Goal: Check status

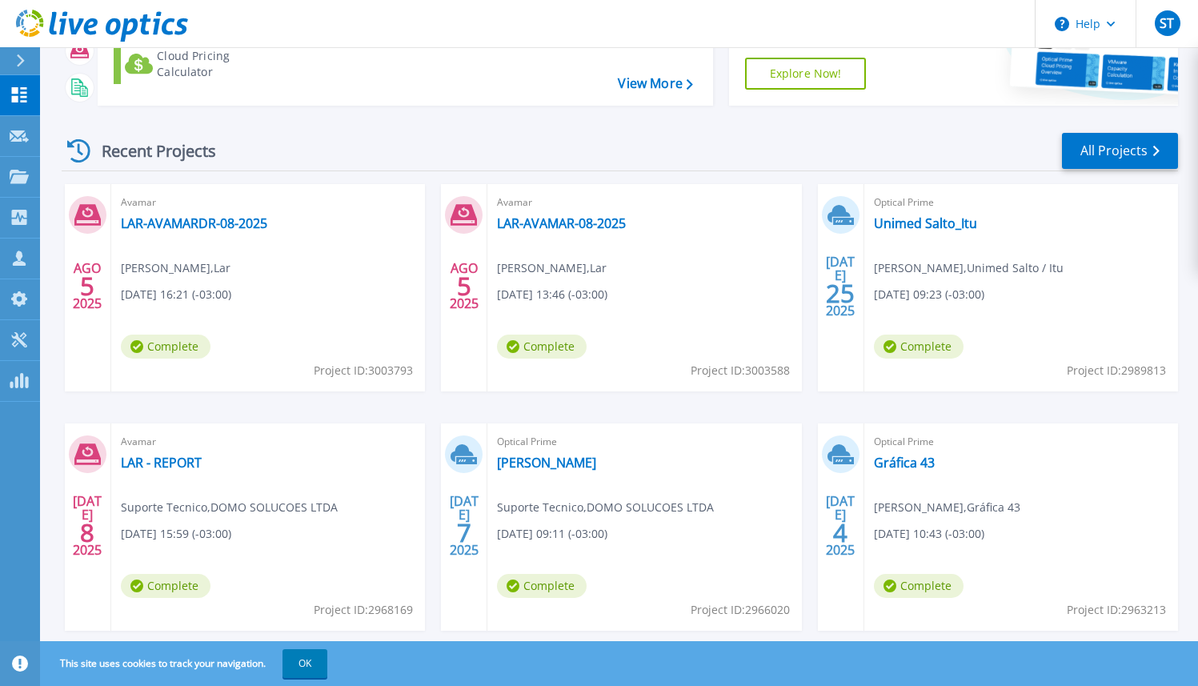
scroll to position [201, 0]
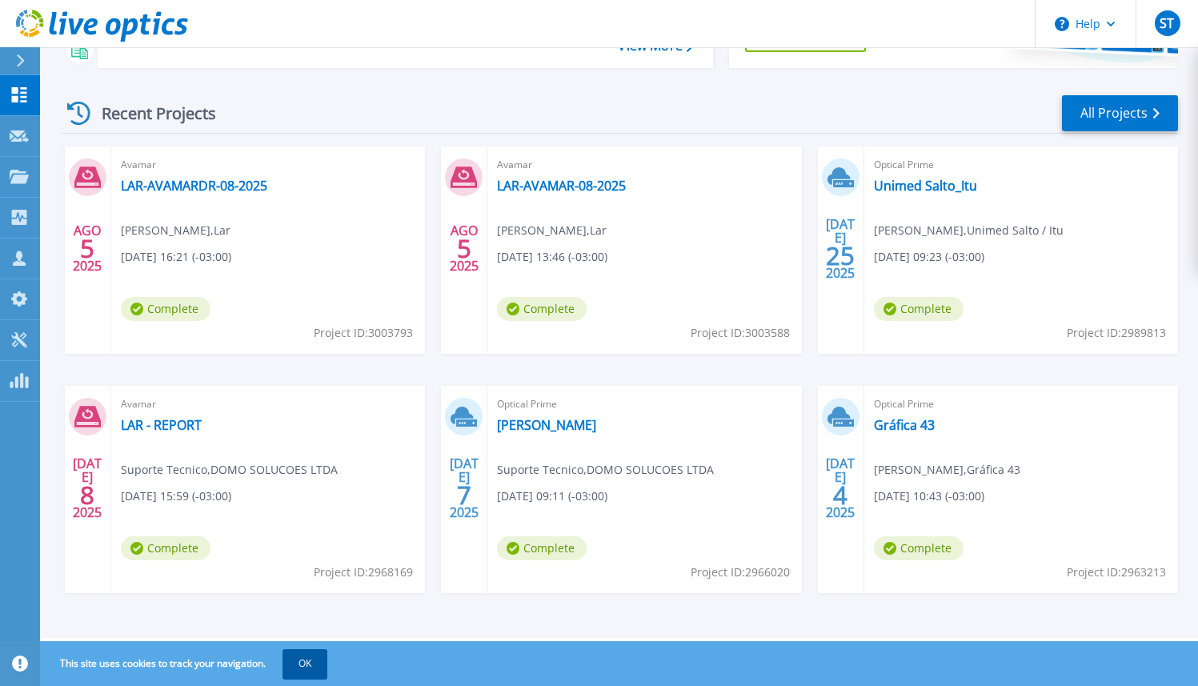
click at [316, 651] on button "OK" at bounding box center [305, 663] width 45 height 29
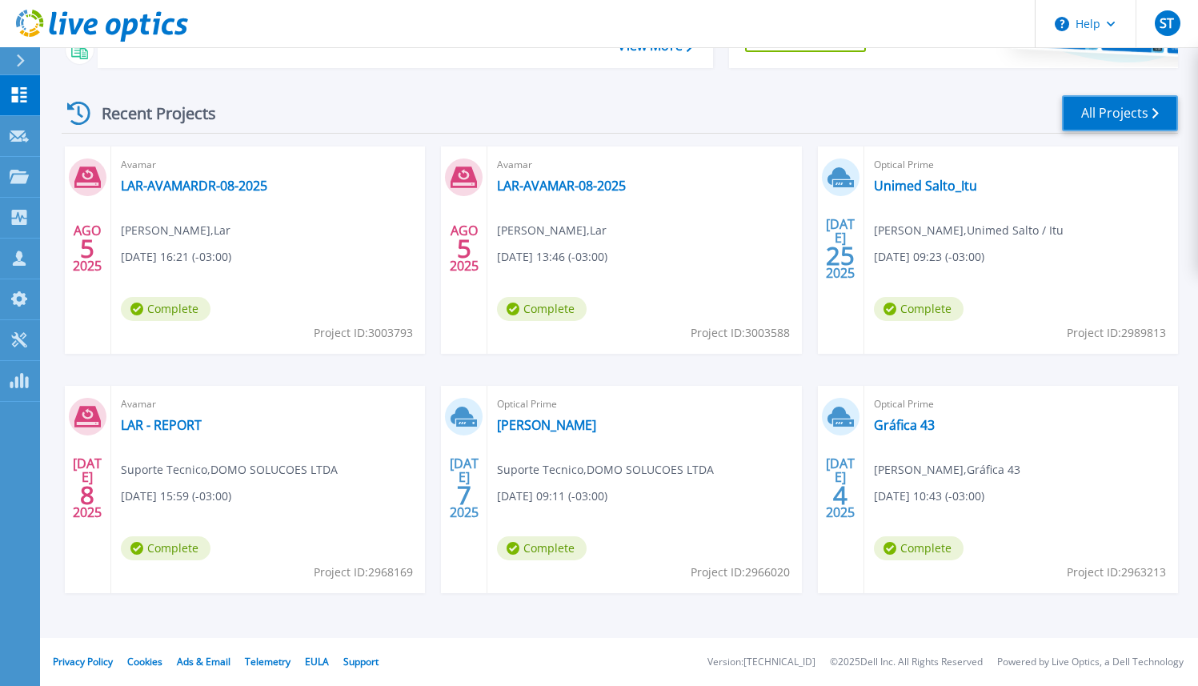
click at [1112, 114] on link "All Projects" at bounding box center [1120, 113] width 116 height 36
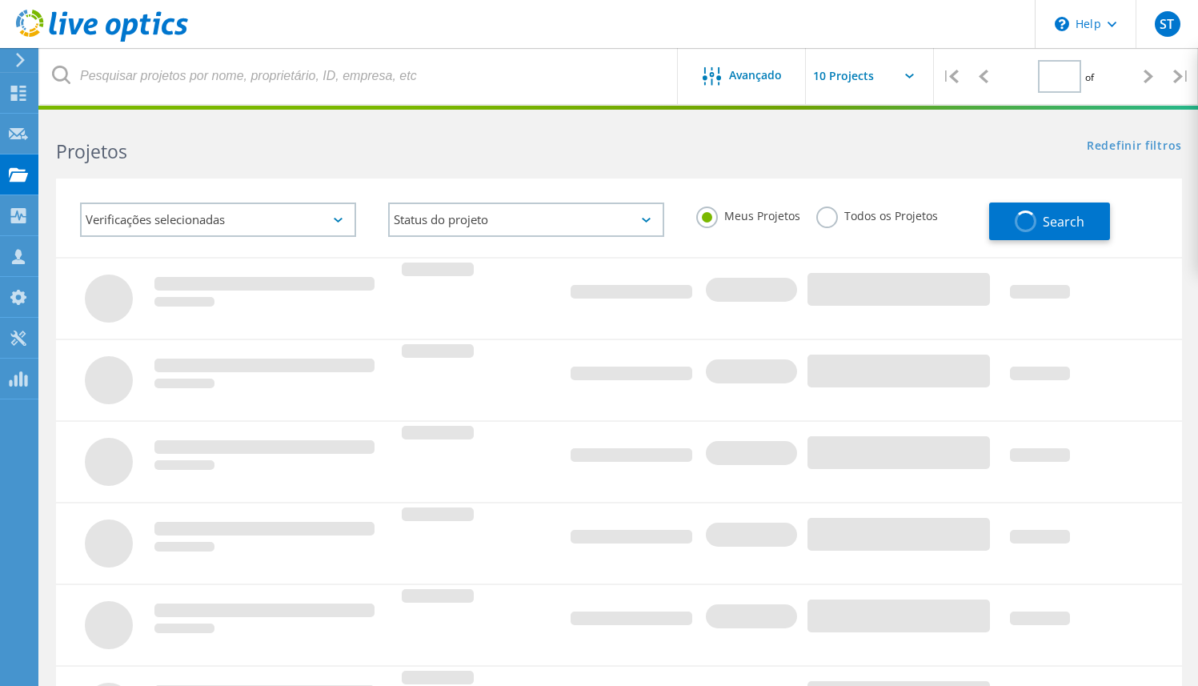
type input "1"
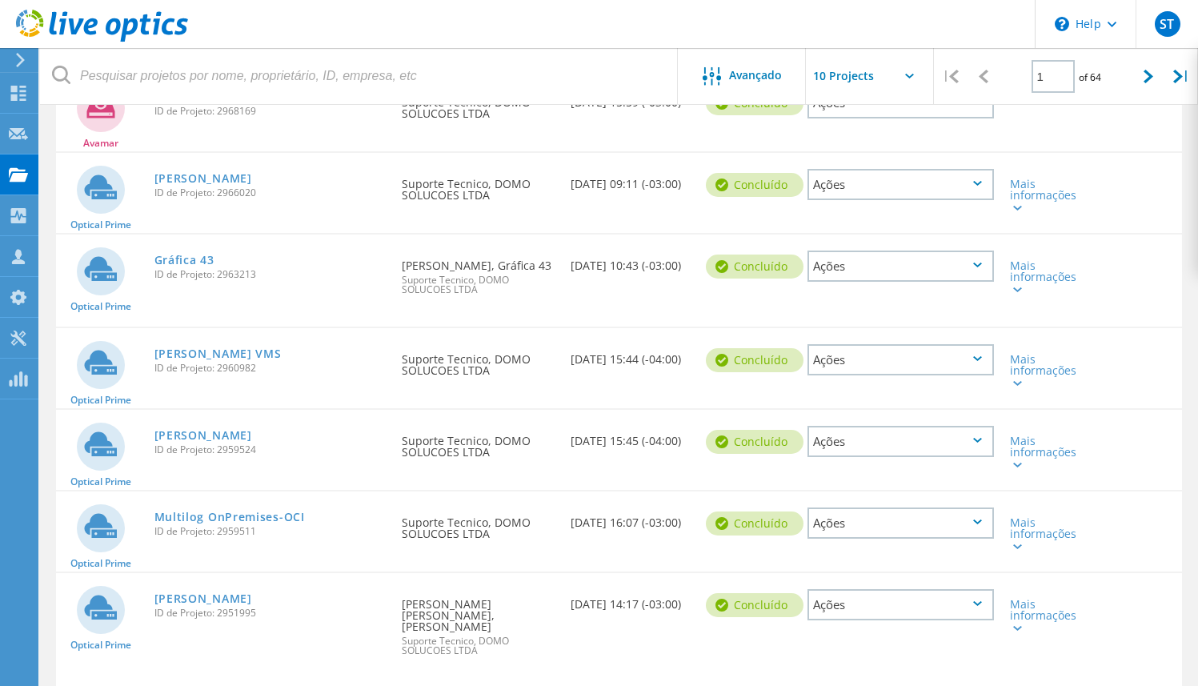
scroll to position [518, 0]
click at [179, 607] on span "ID de Projeto: 2951995" at bounding box center [270, 612] width 232 height 10
click at [182, 592] on link "Lunelli" at bounding box center [203, 597] width 98 height 11
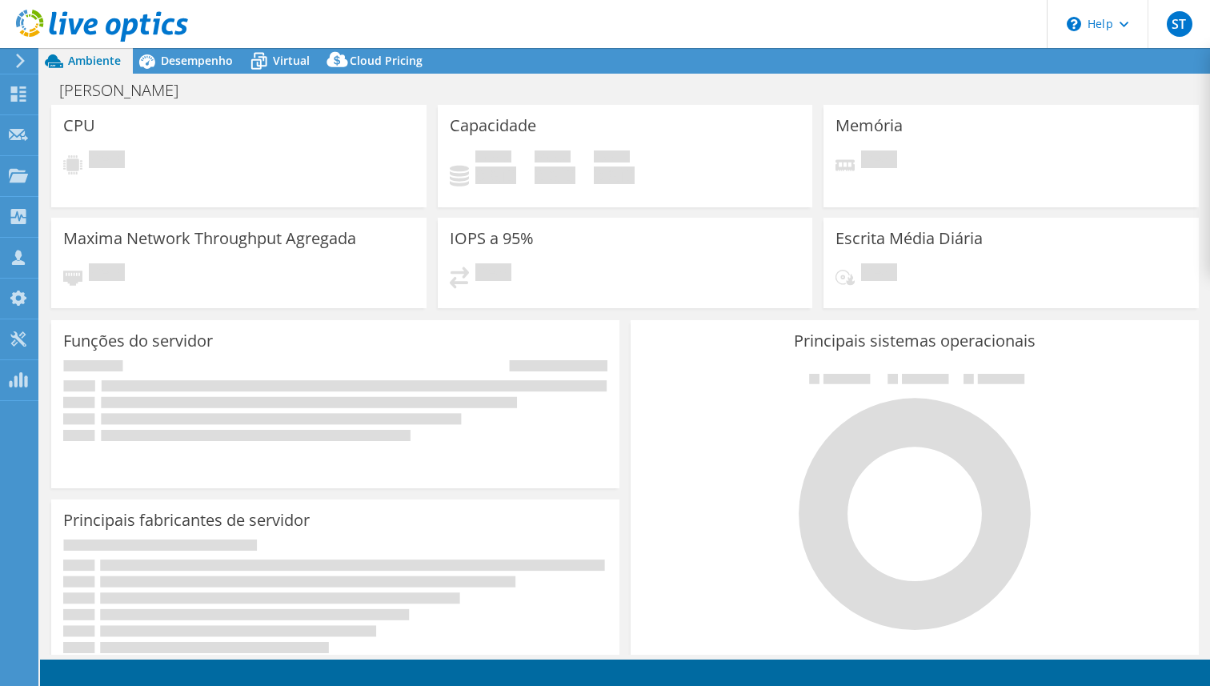
click at [189, 78] on div "[PERSON_NAME] Imprimir" at bounding box center [625, 90] width 1170 height 30
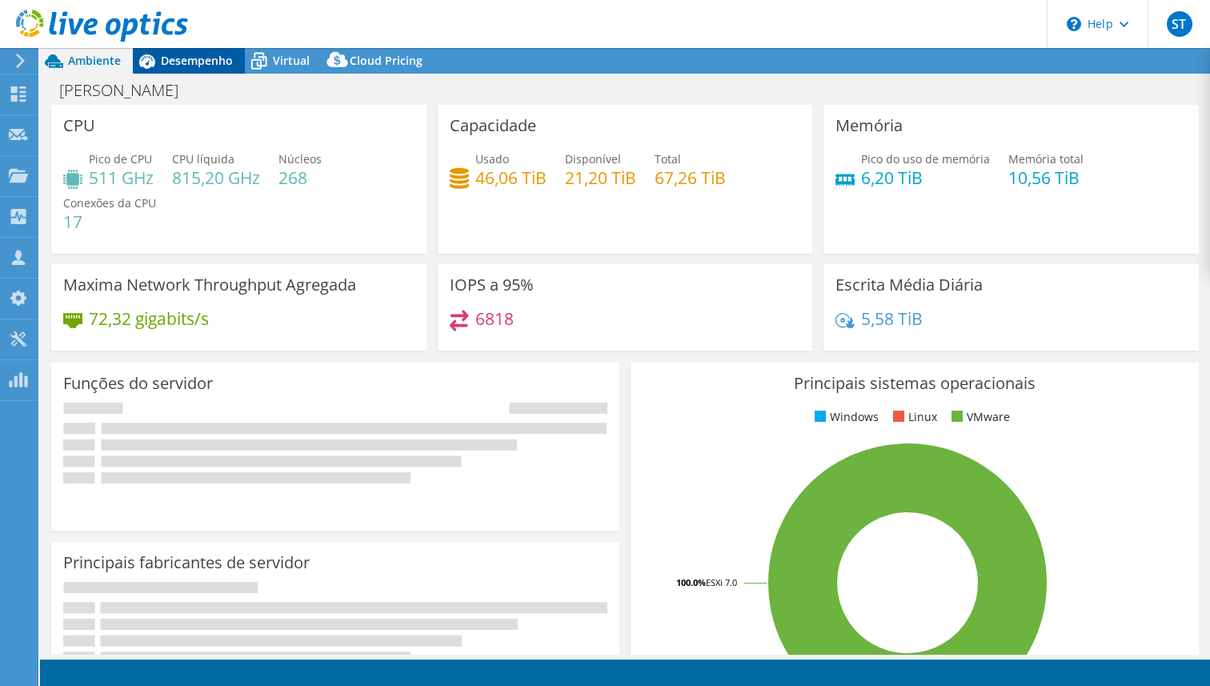
click at [191, 69] on div "Desempenho" at bounding box center [189, 61] width 112 height 26
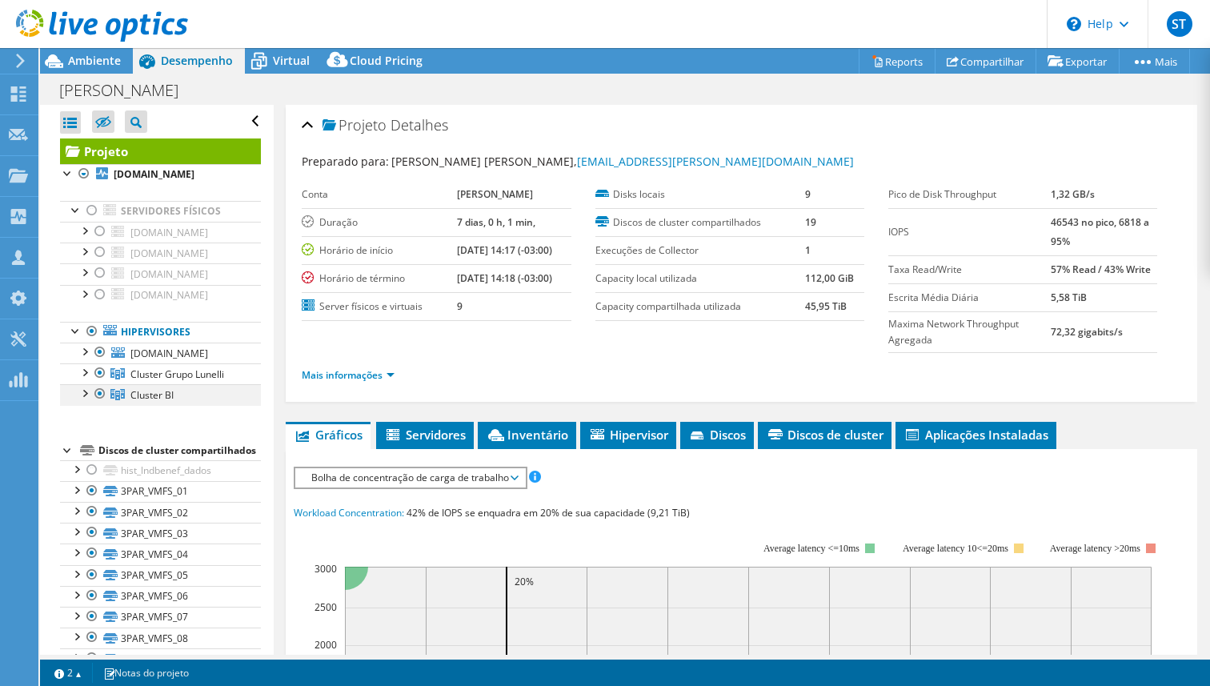
select select "SouthAmerica"
select select "USD"
click at [102, 403] on div at bounding box center [100, 393] width 16 height 19
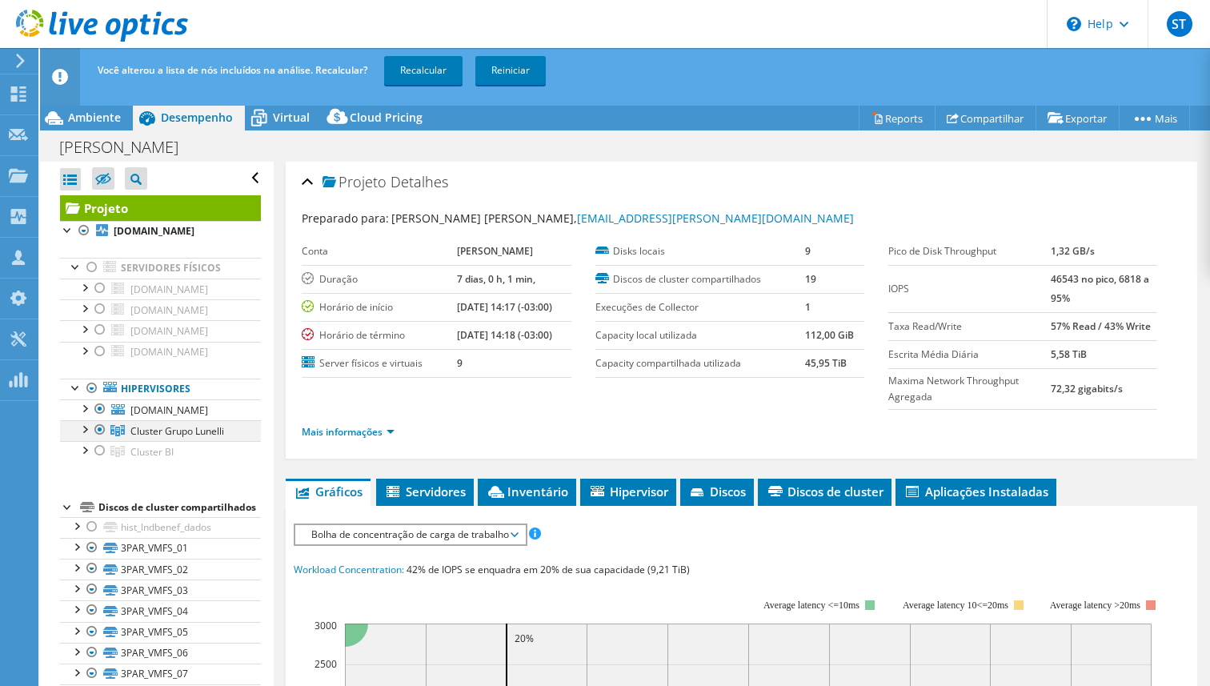
click at [78, 436] on div at bounding box center [84, 428] width 16 height 16
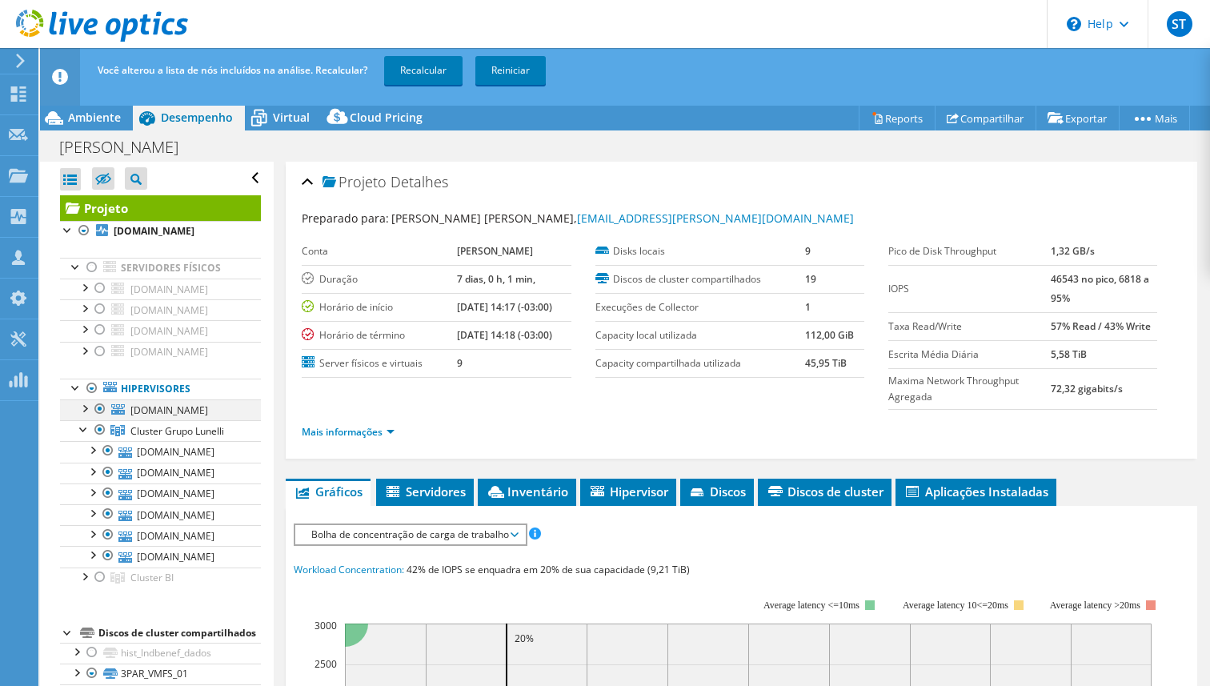
click at [98, 407] on div at bounding box center [100, 408] width 16 height 19
click at [403, 81] on link "Recalcular" at bounding box center [423, 70] width 78 height 29
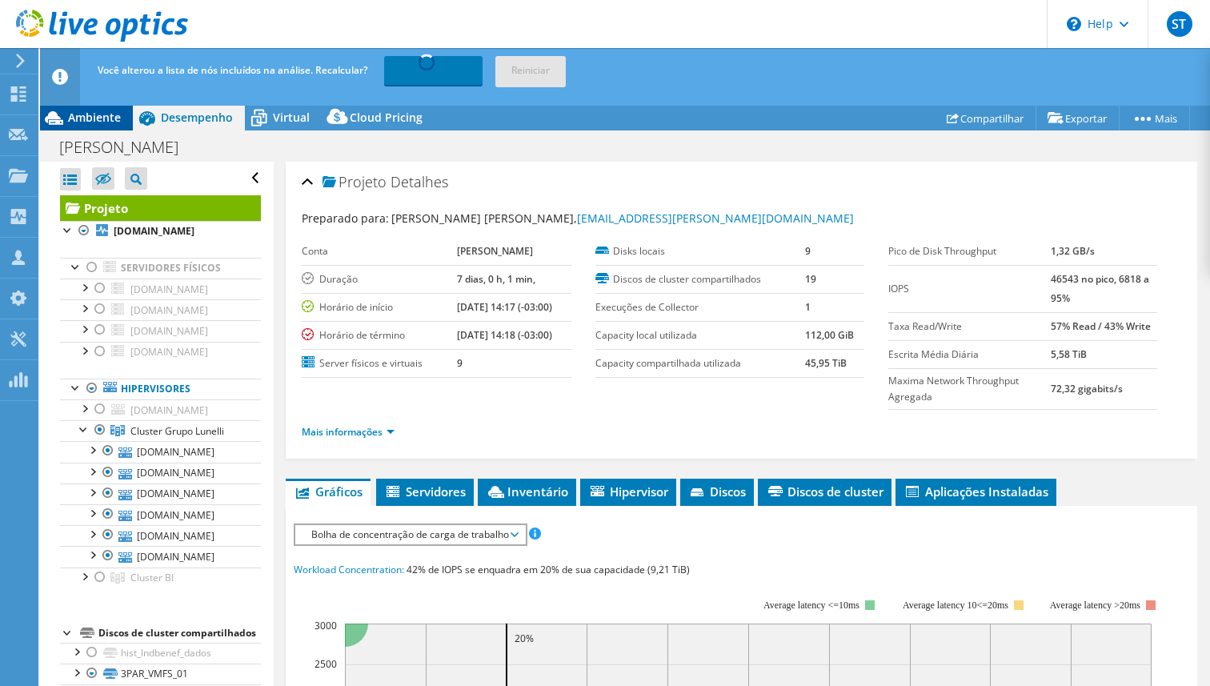
click at [112, 124] on span "Ambiente" at bounding box center [94, 117] width 53 height 15
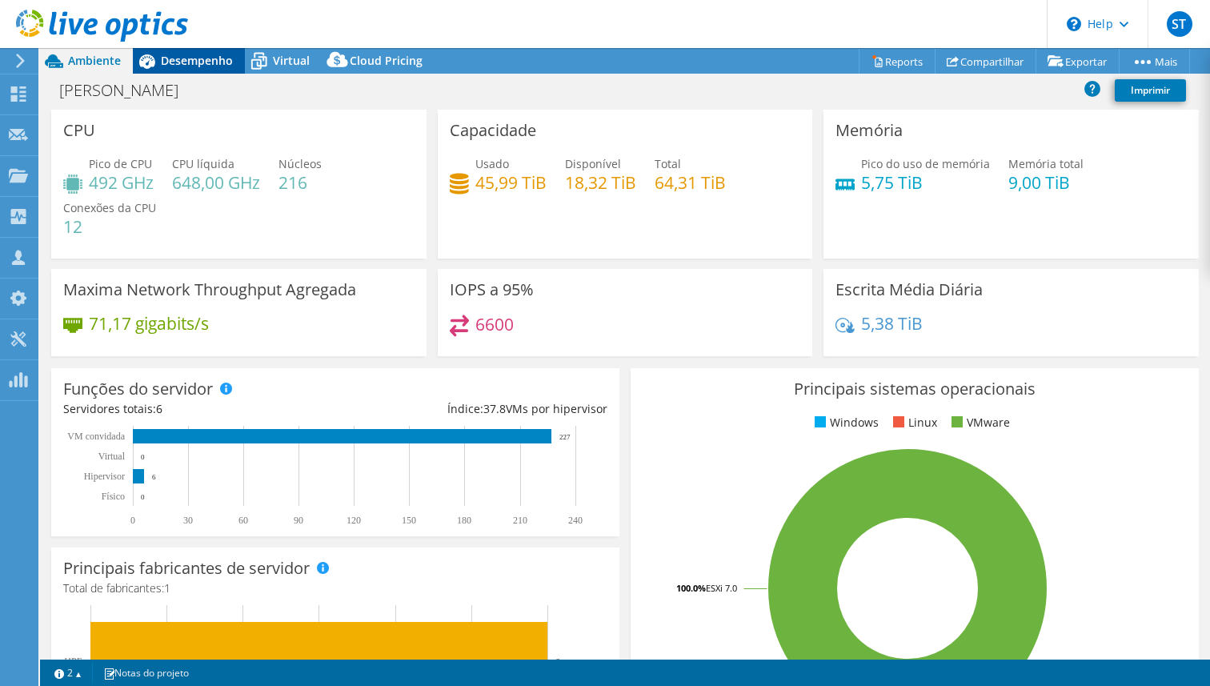
click at [214, 64] on span "Desempenho" at bounding box center [197, 60] width 72 height 15
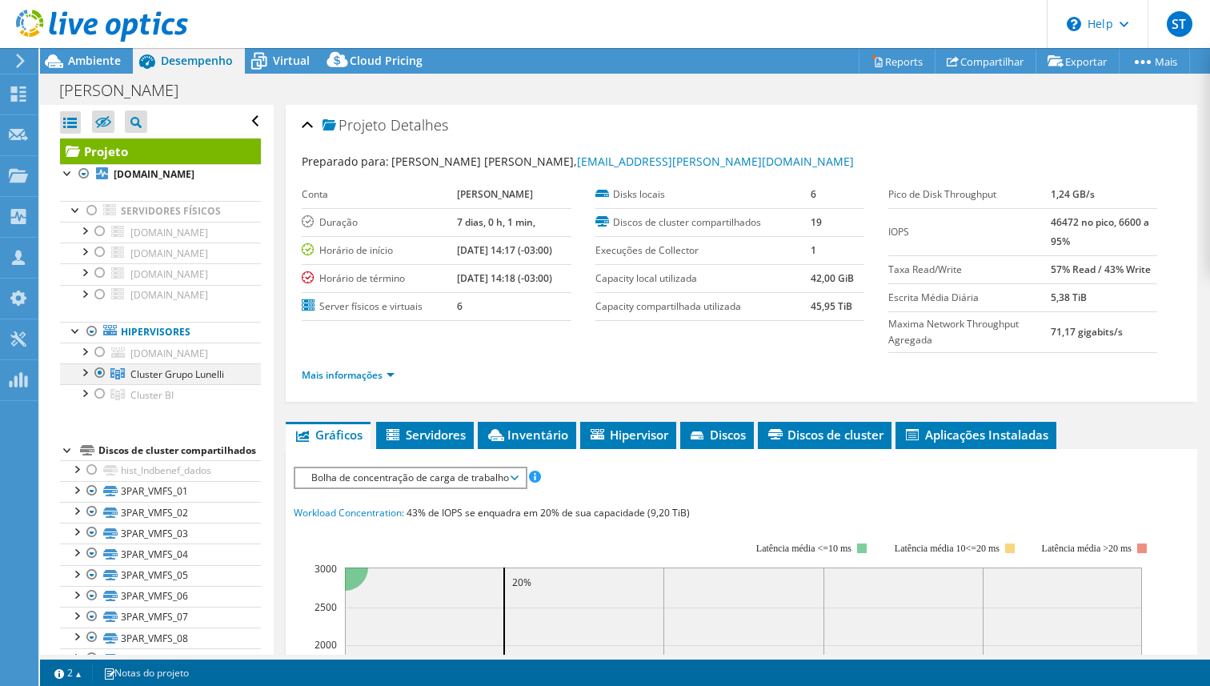
click at [94, 383] on div at bounding box center [100, 372] width 16 height 19
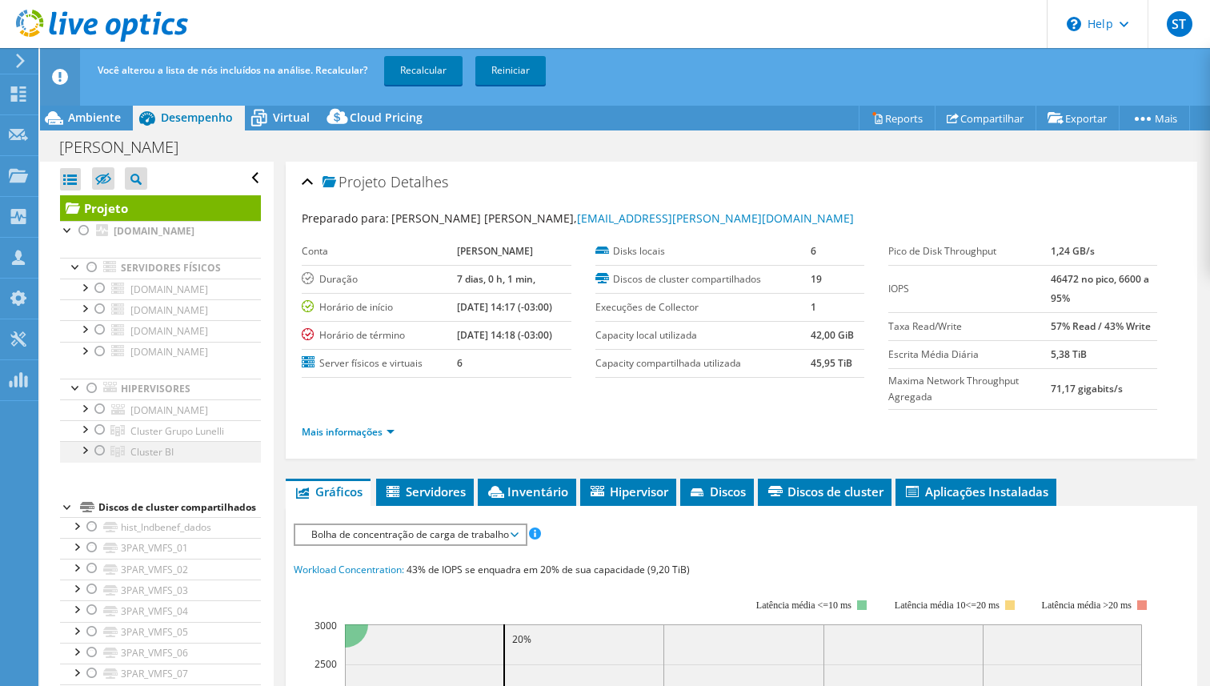
click at [99, 460] on div at bounding box center [100, 450] width 16 height 19
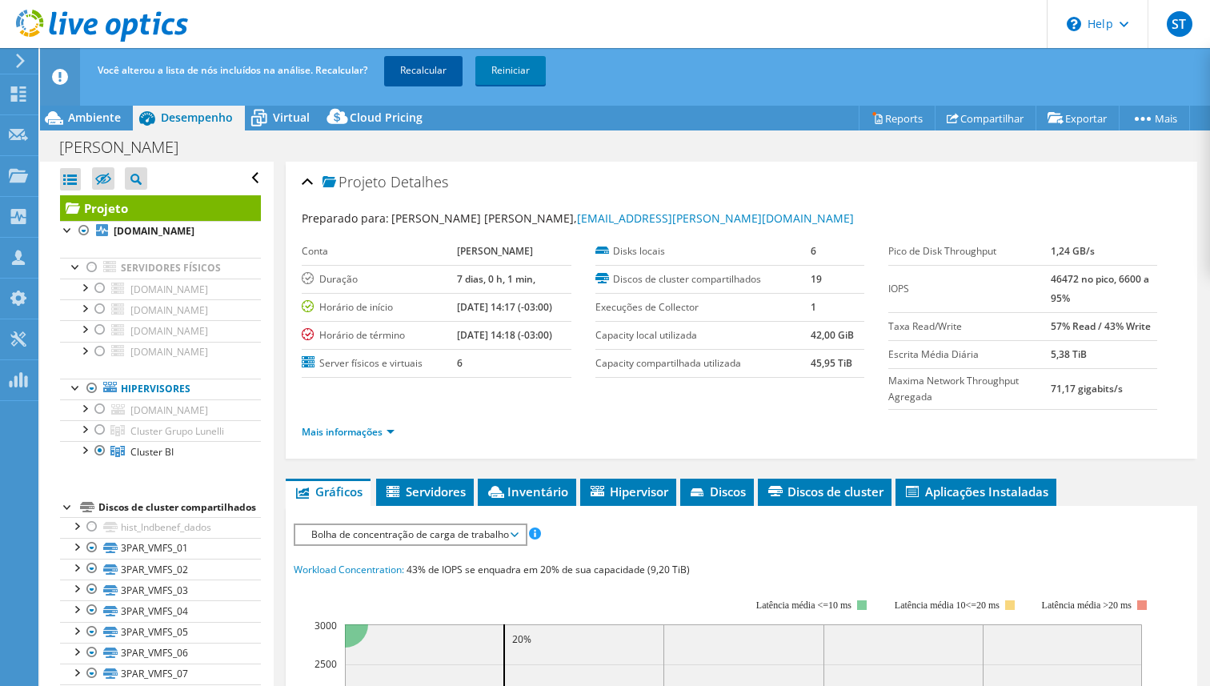
click at [403, 72] on link "Recalcular" at bounding box center [423, 70] width 78 height 29
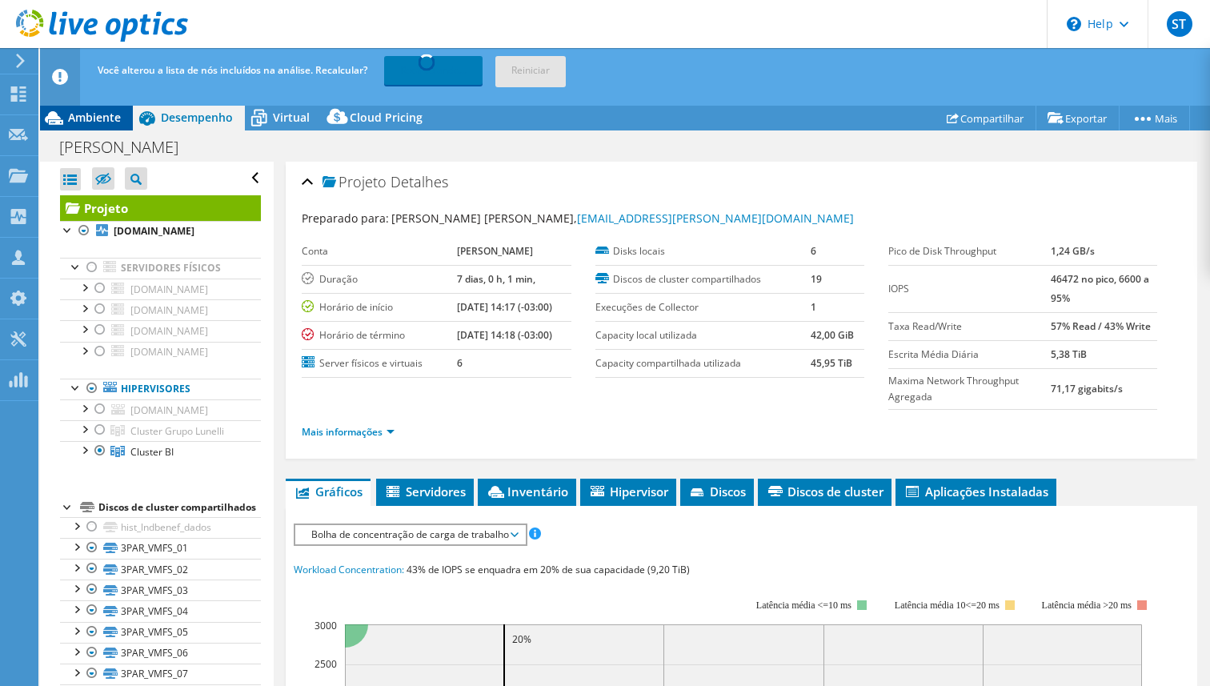
click at [74, 116] on span "Ambiente" at bounding box center [94, 117] width 53 height 15
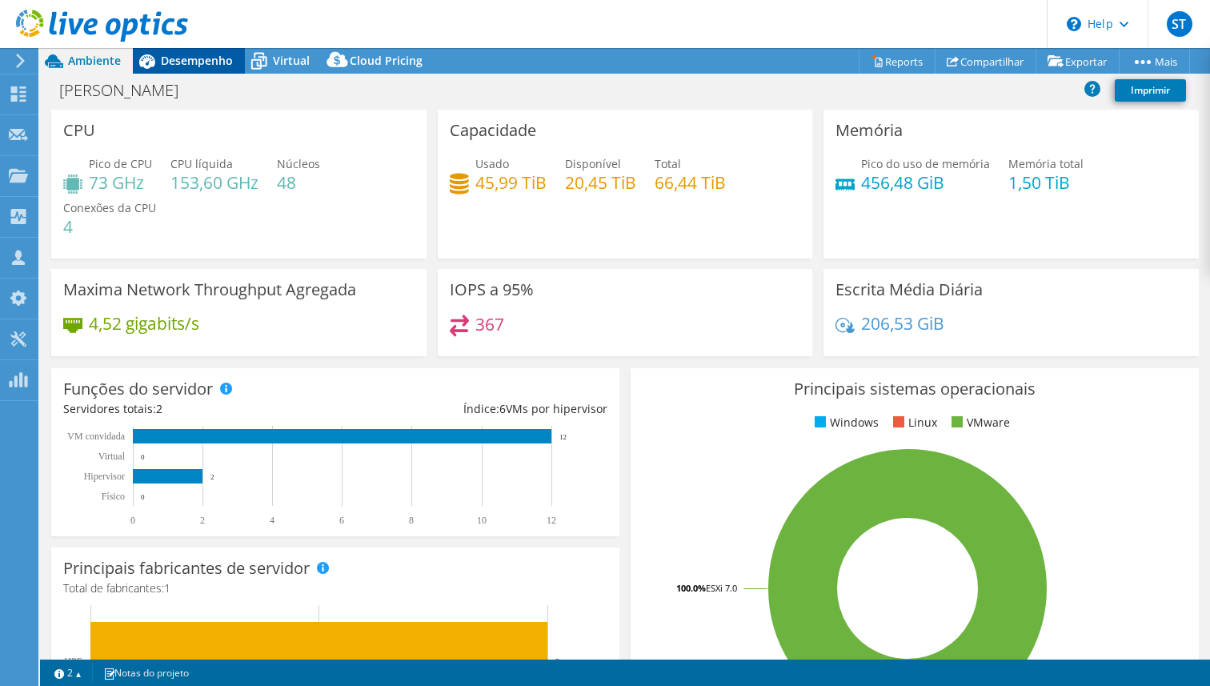
click at [205, 72] on div "Desempenho" at bounding box center [189, 61] width 112 height 26
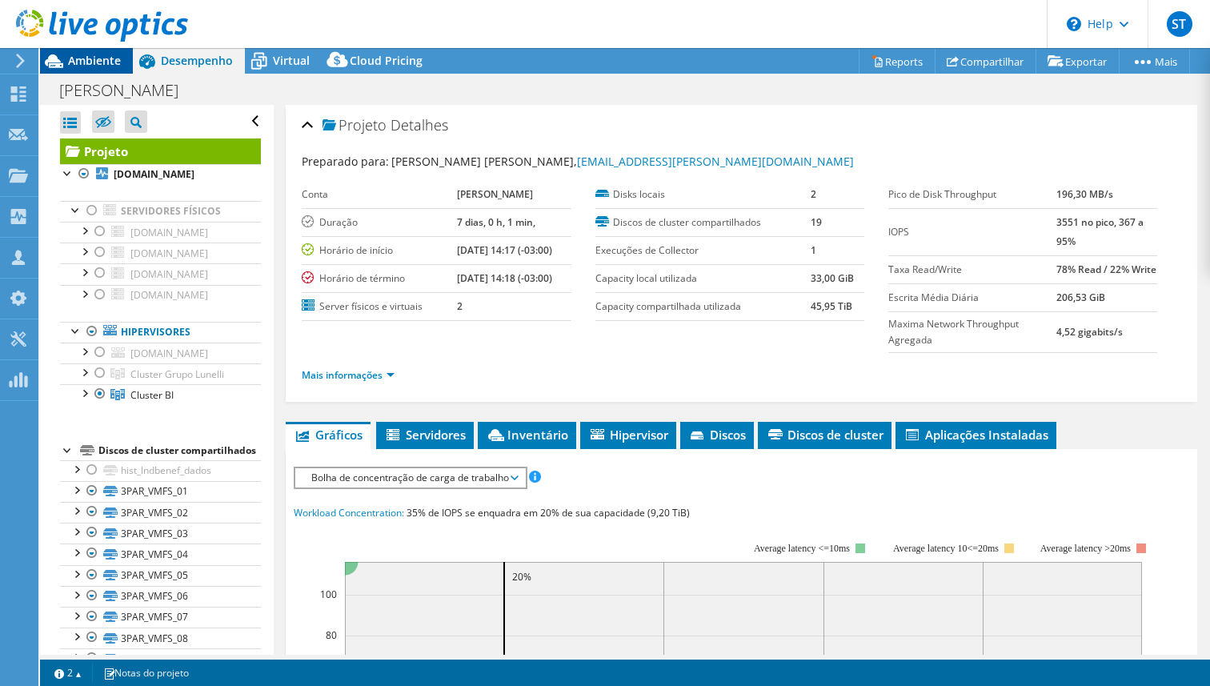
click at [94, 57] on span "Ambiente" at bounding box center [94, 60] width 53 height 15
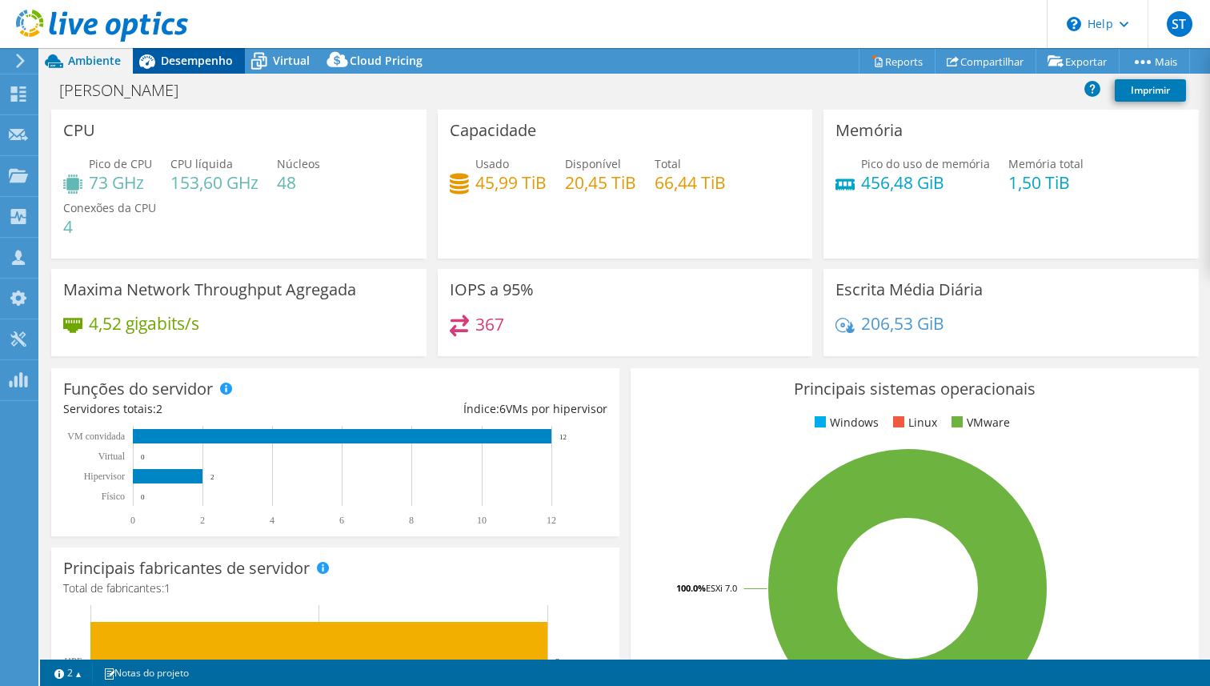
click at [207, 72] on div "Desempenho" at bounding box center [189, 61] width 112 height 26
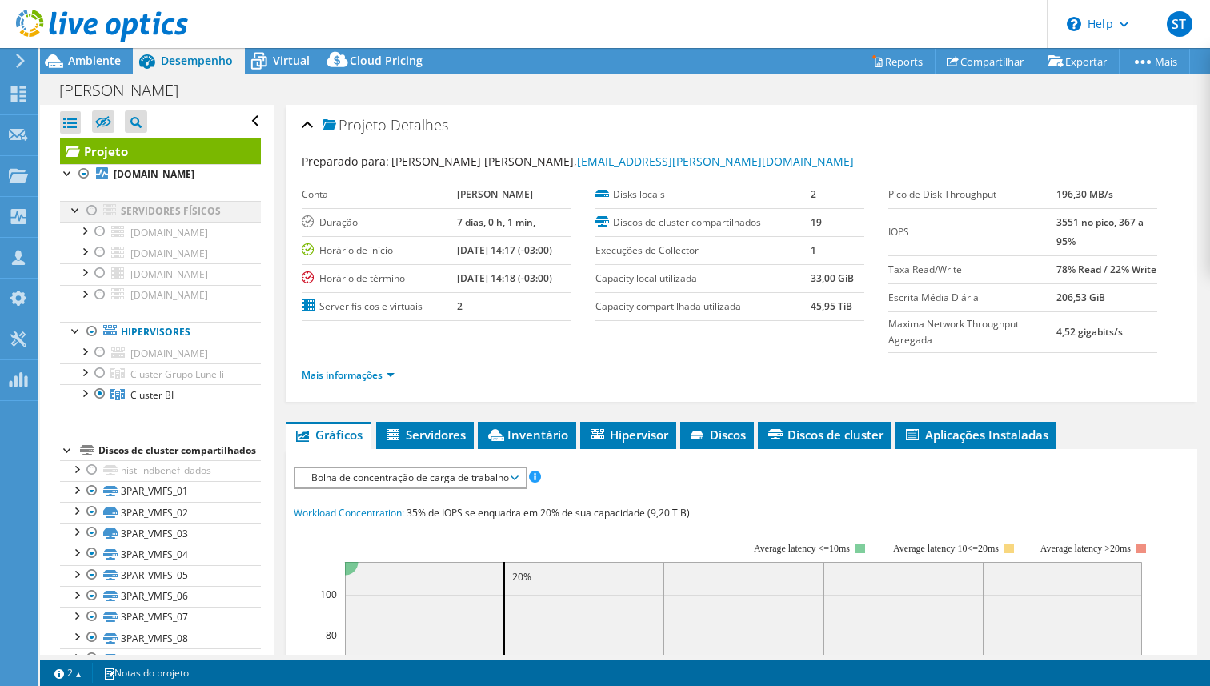
click at [90, 207] on div at bounding box center [92, 210] width 16 height 19
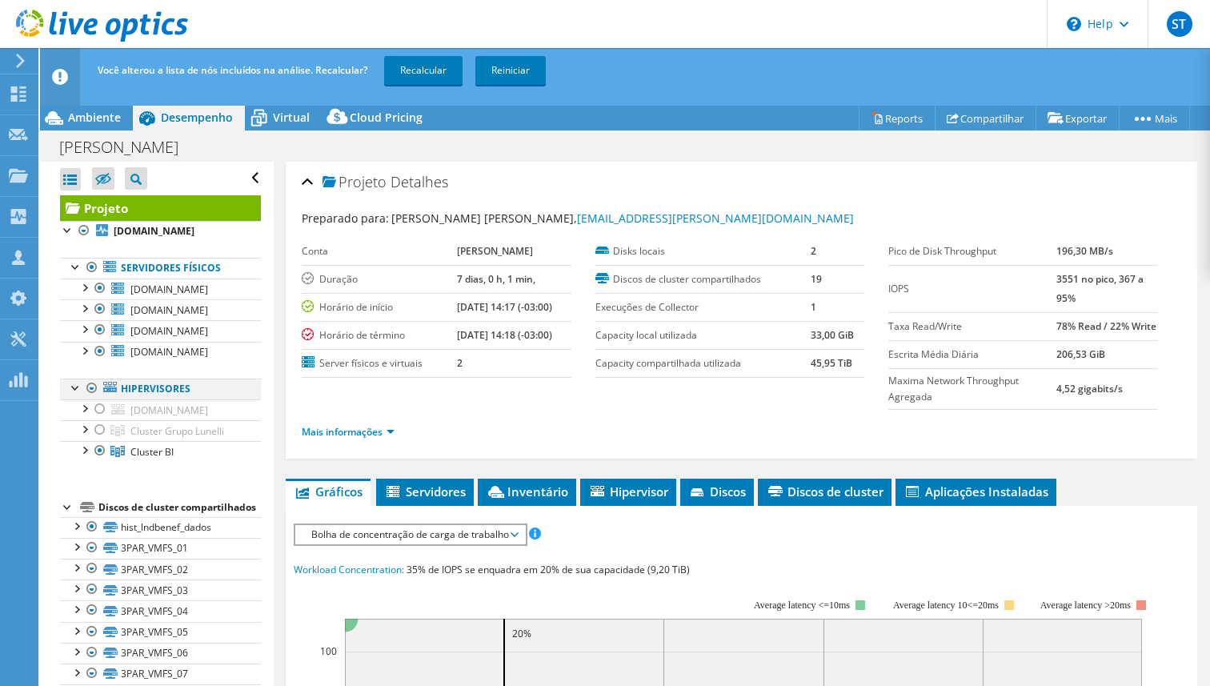
click at [93, 385] on div at bounding box center [92, 388] width 16 height 19
click at [93, 386] on div at bounding box center [92, 388] width 16 height 19
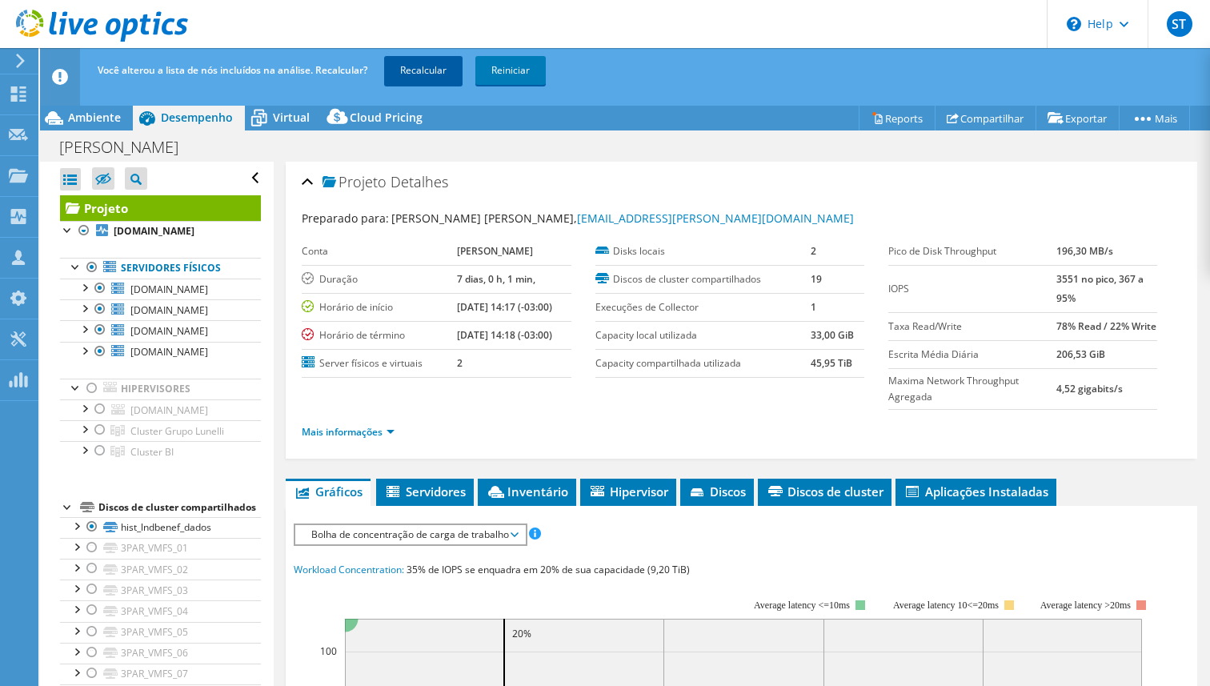
click at [434, 69] on link "Recalcular" at bounding box center [423, 70] width 78 height 29
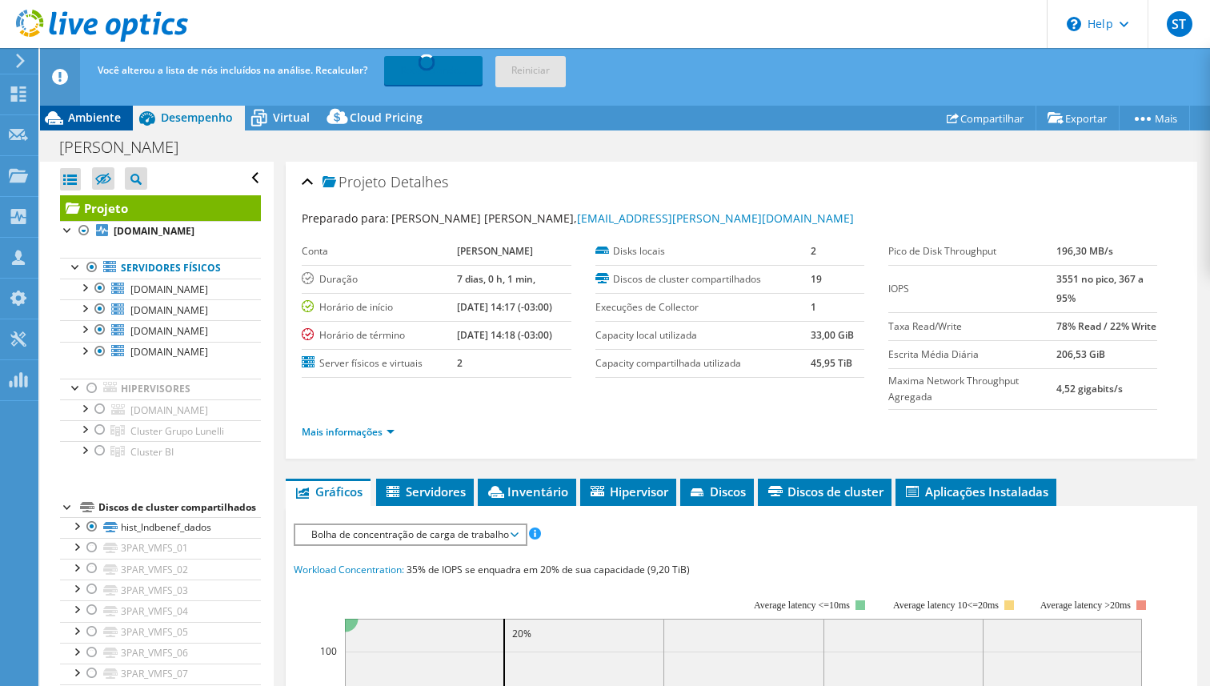
click at [101, 122] on span "Ambiente" at bounding box center [94, 117] width 53 height 15
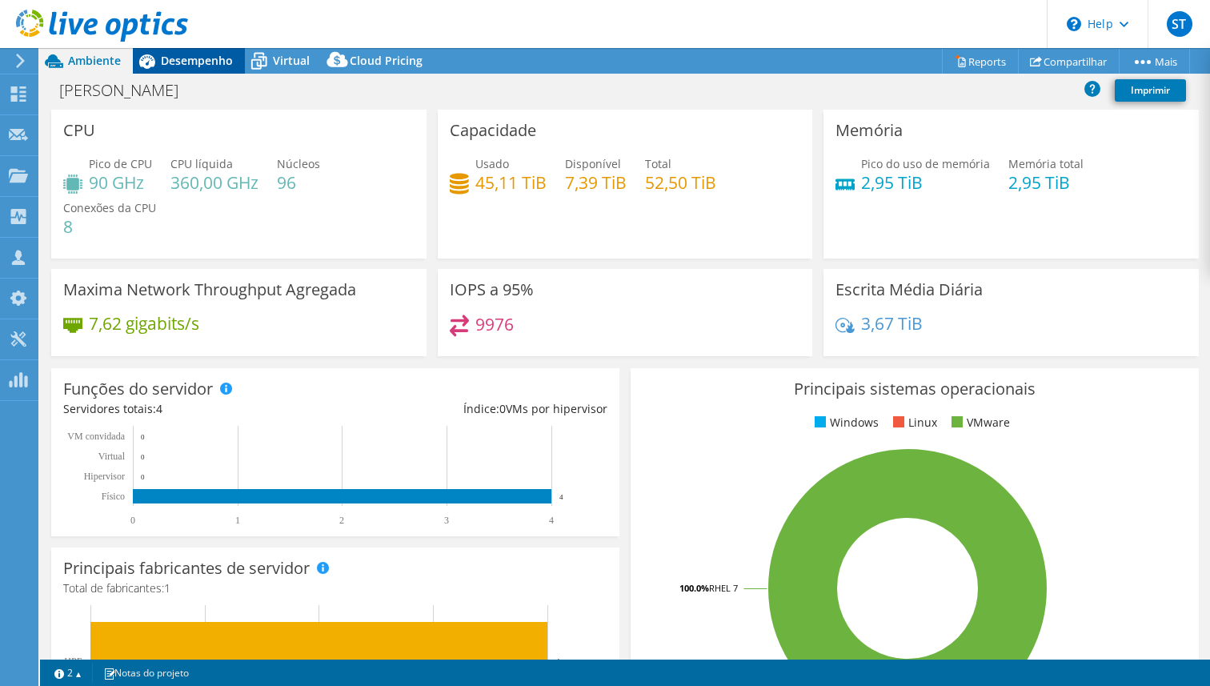
click at [201, 63] on span "Desempenho" at bounding box center [197, 60] width 72 height 15
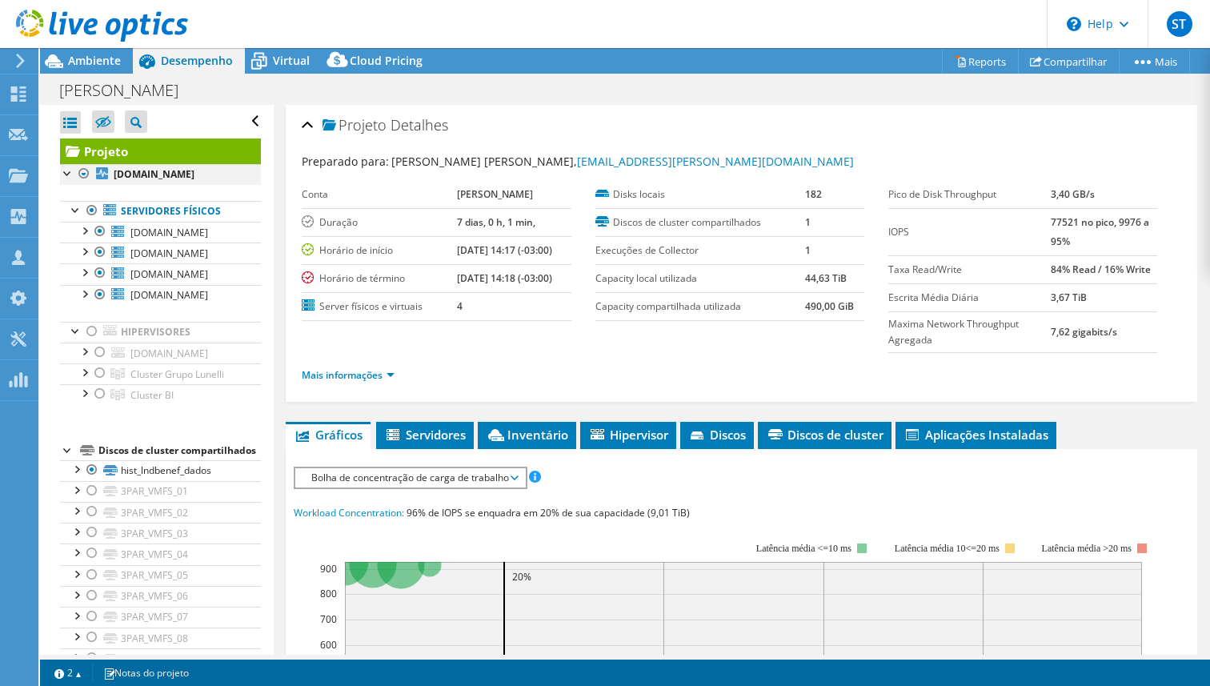
click at [83, 175] on div at bounding box center [84, 173] width 16 height 19
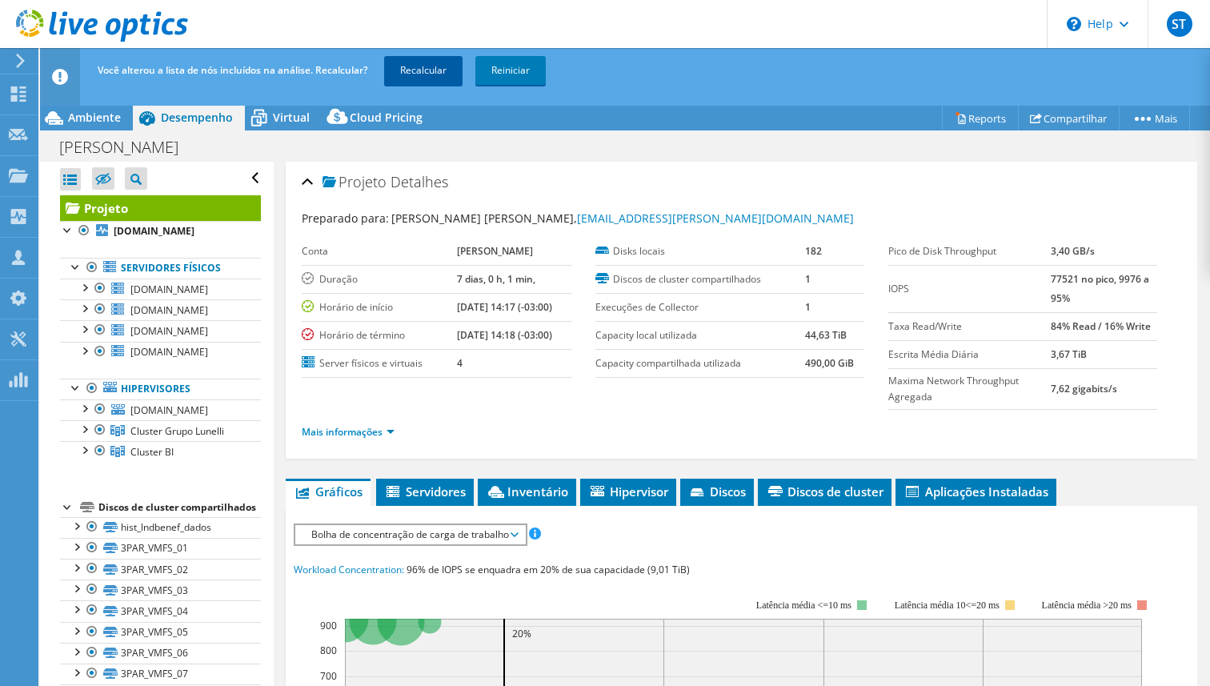
click at [403, 66] on link "Recalcular" at bounding box center [423, 70] width 78 height 29
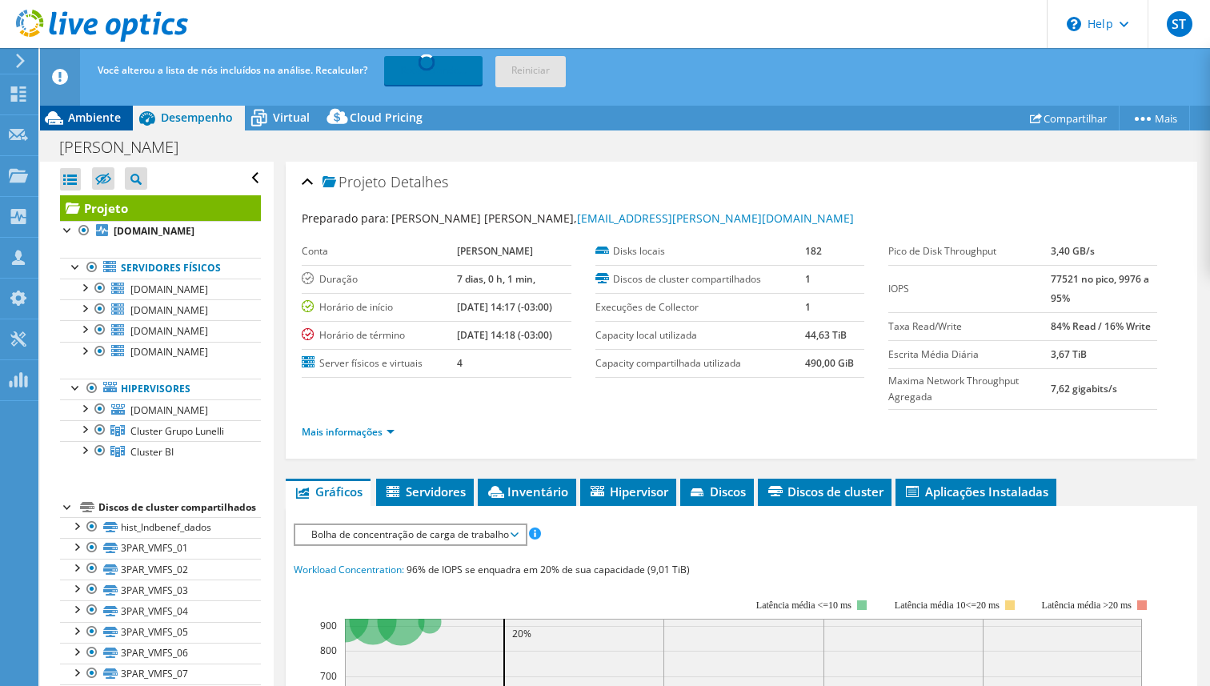
click at [78, 119] on span "Ambiente" at bounding box center [94, 117] width 53 height 15
